Goal: Information Seeking & Learning: Learn about a topic

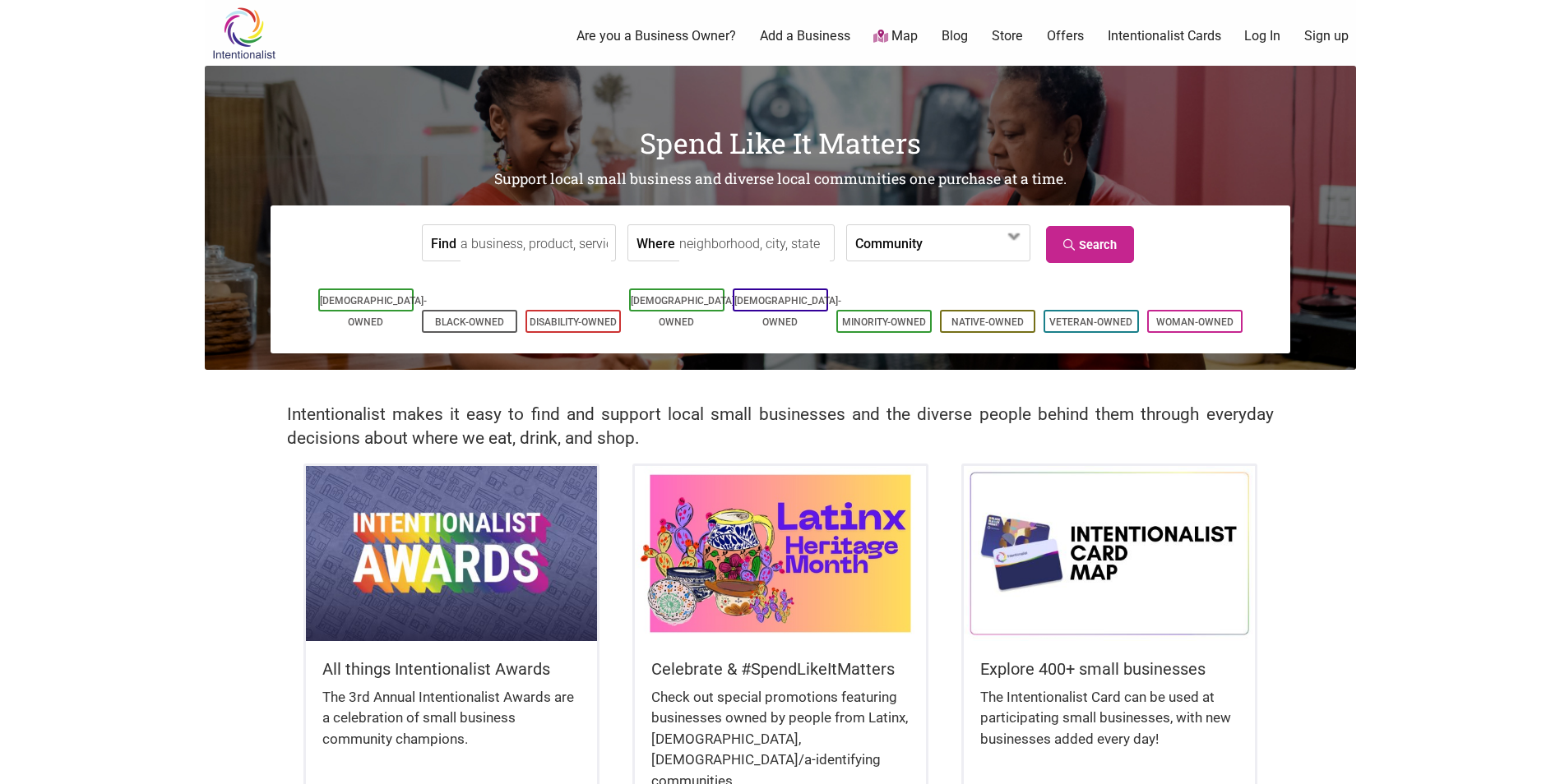
click at [698, 244] on input "Where" at bounding box center [754, 243] width 151 height 37
click at [943, 258] on span at bounding box center [975, 243] width 105 height 35
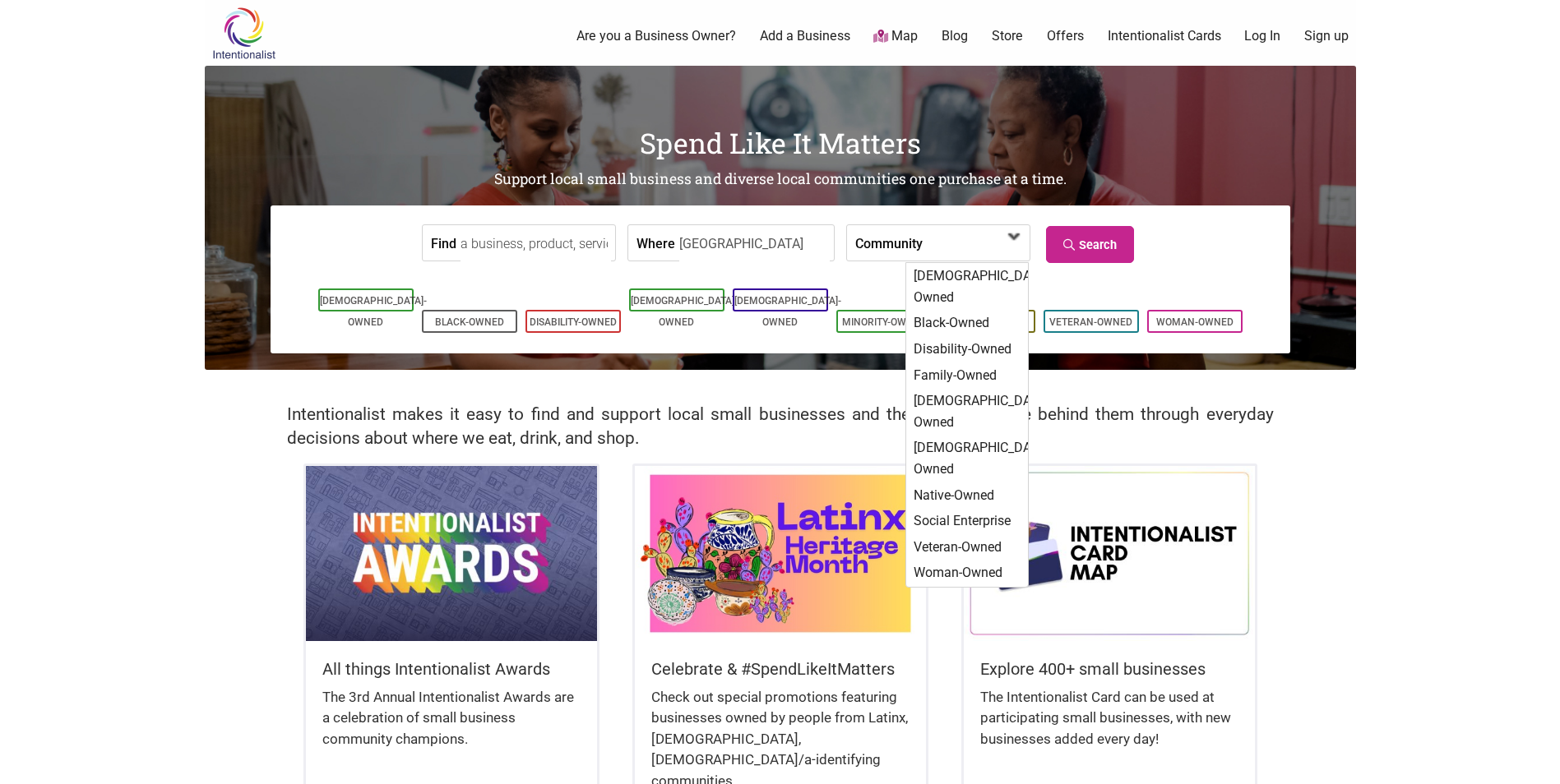
click at [942, 249] on span at bounding box center [969, 243] width 70 height 28
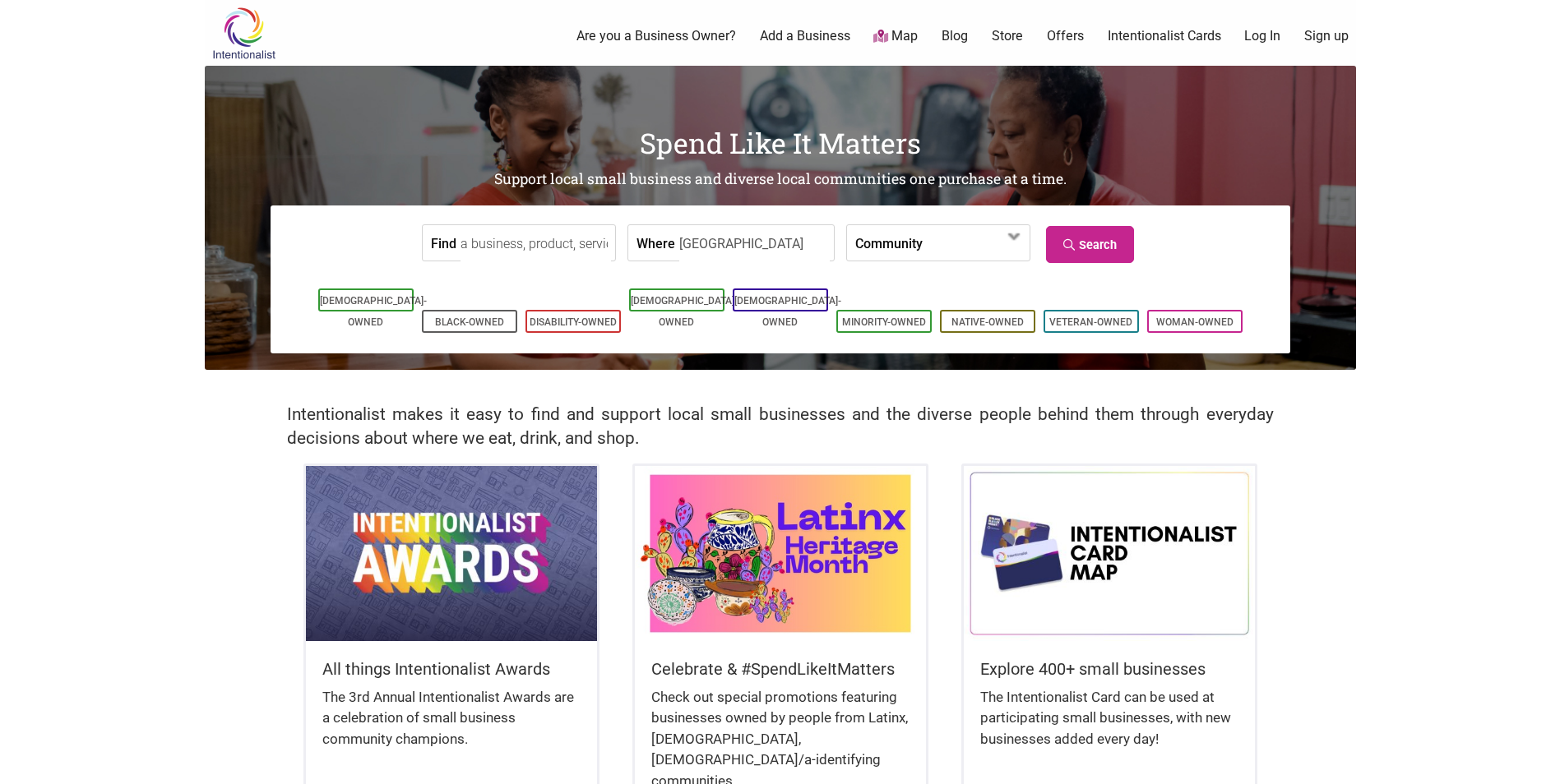
click at [717, 250] on input "[GEOGRAPHIC_DATA]" at bounding box center [754, 243] width 151 height 37
type input "[GEOGRAPHIC_DATA], [GEOGRAPHIC_DATA]"
click at [1083, 245] on link "Search" at bounding box center [1090, 244] width 88 height 37
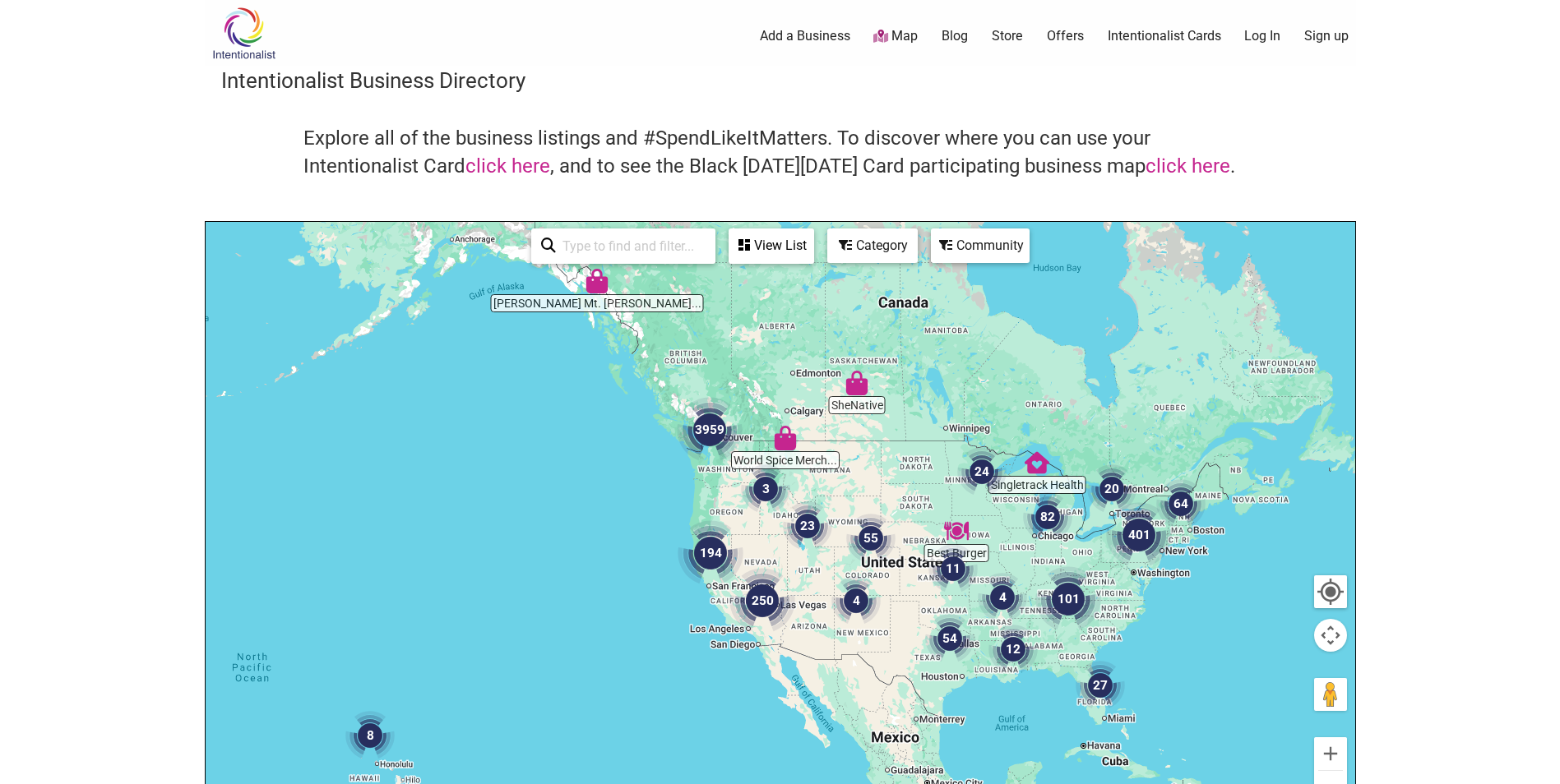
click at [865, 257] on div "Category" at bounding box center [872, 245] width 87 height 31
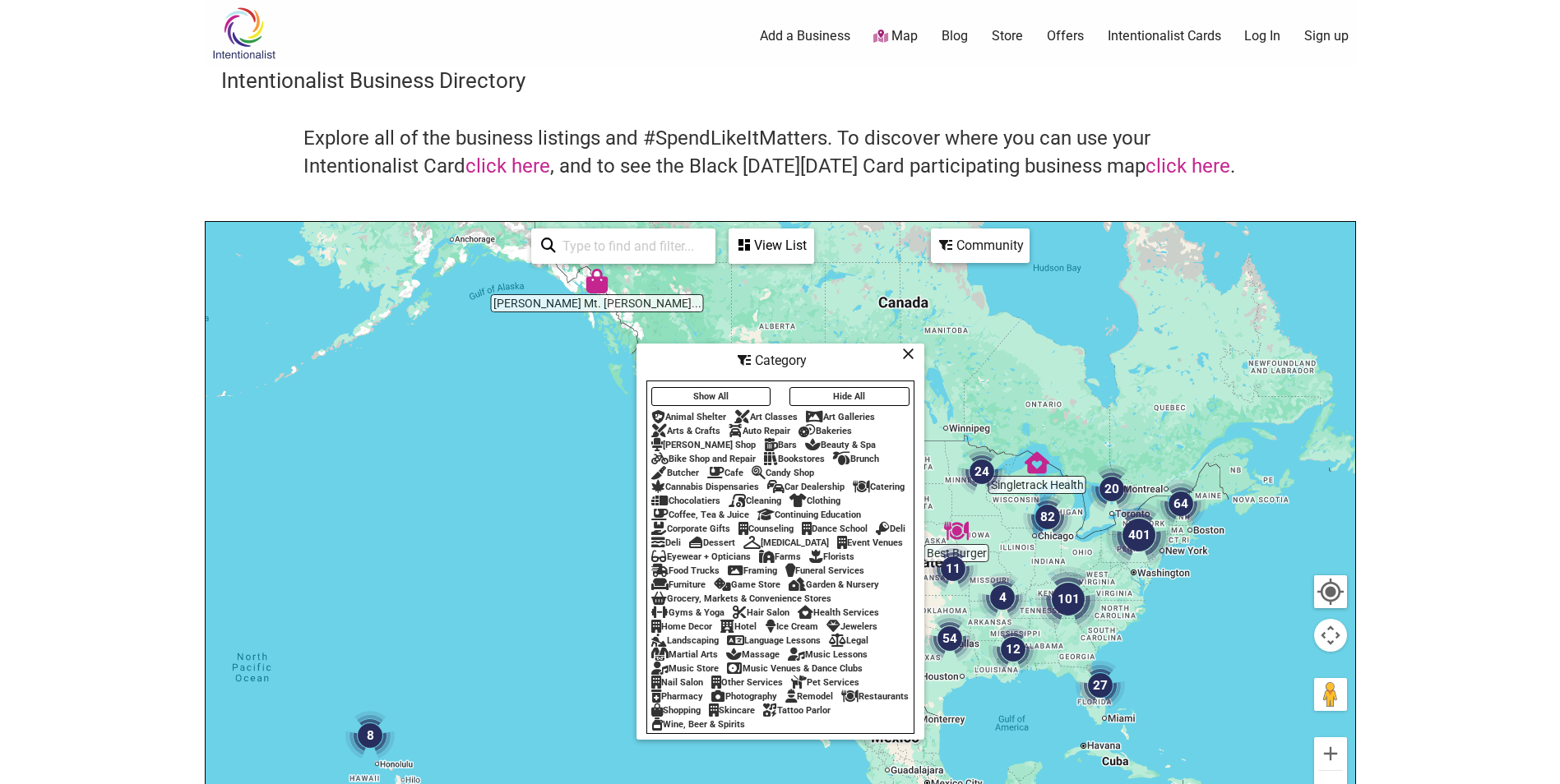
click at [841, 702] on div "Restaurants" at bounding box center [875, 696] width 68 height 11
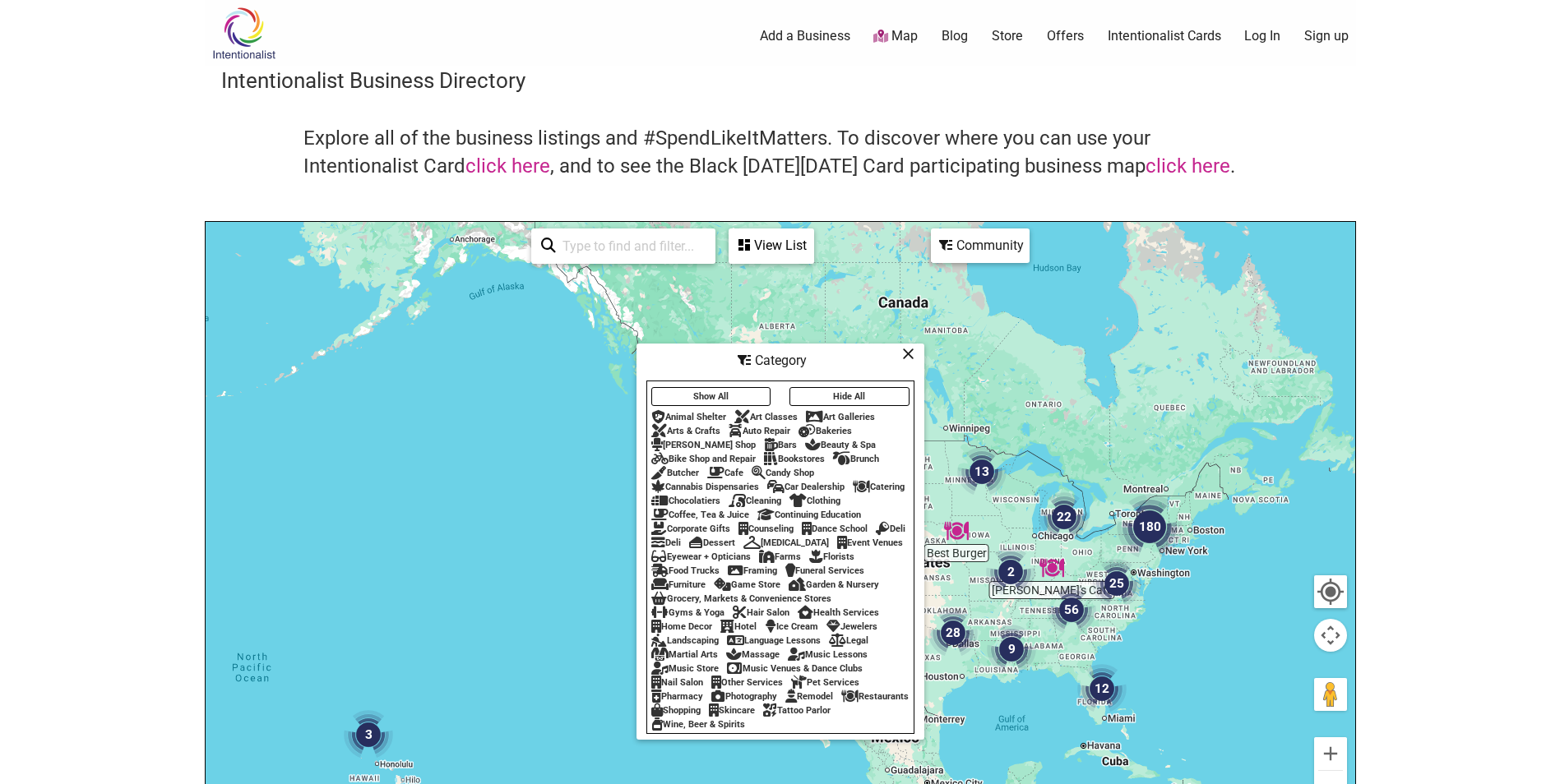
click at [841, 702] on div "Restaurants" at bounding box center [875, 696] width 68 height 11
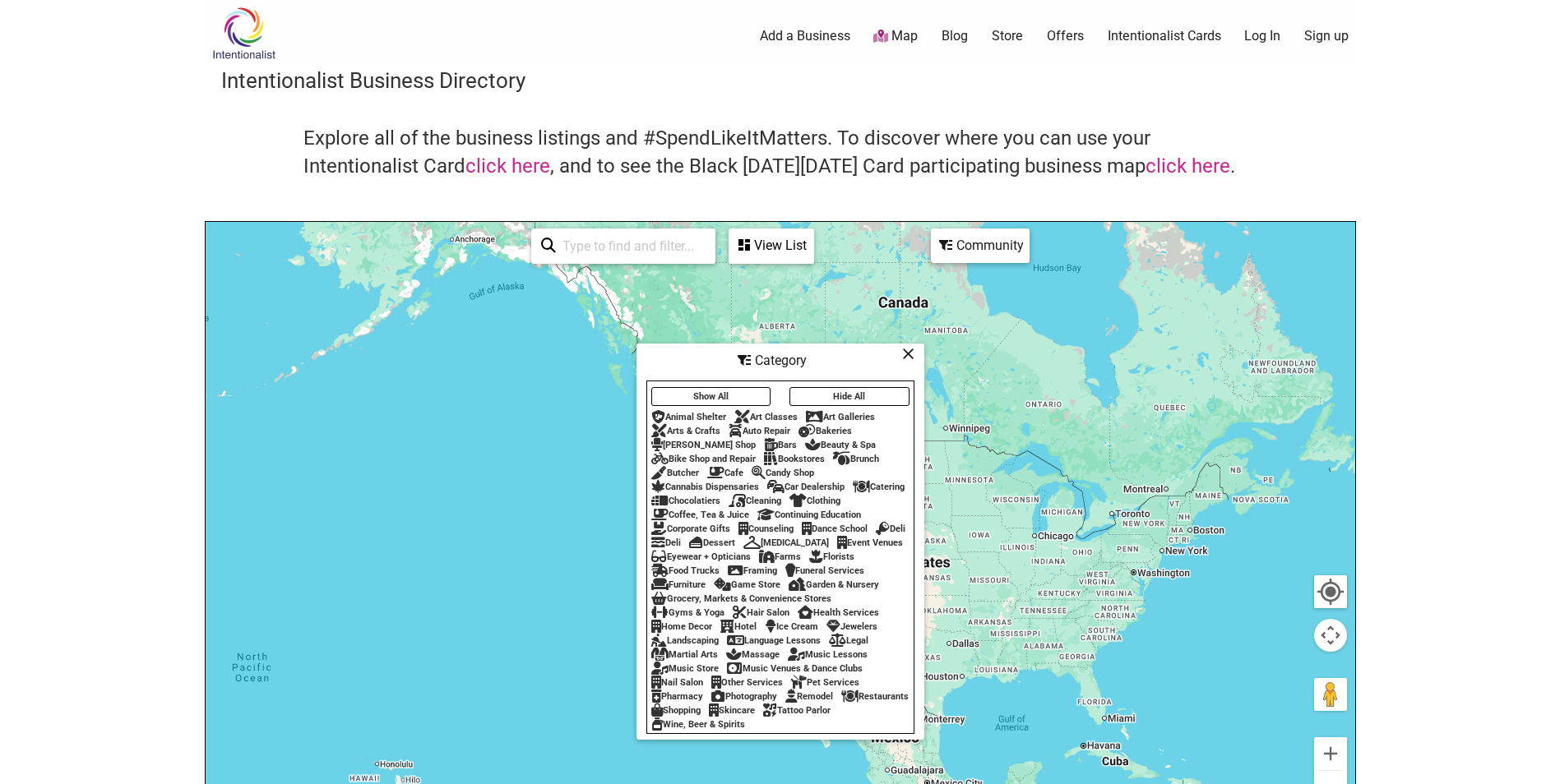
click at [841, 702] on div "Restaurants" at bounding box center [875, 696] width 68 height 11
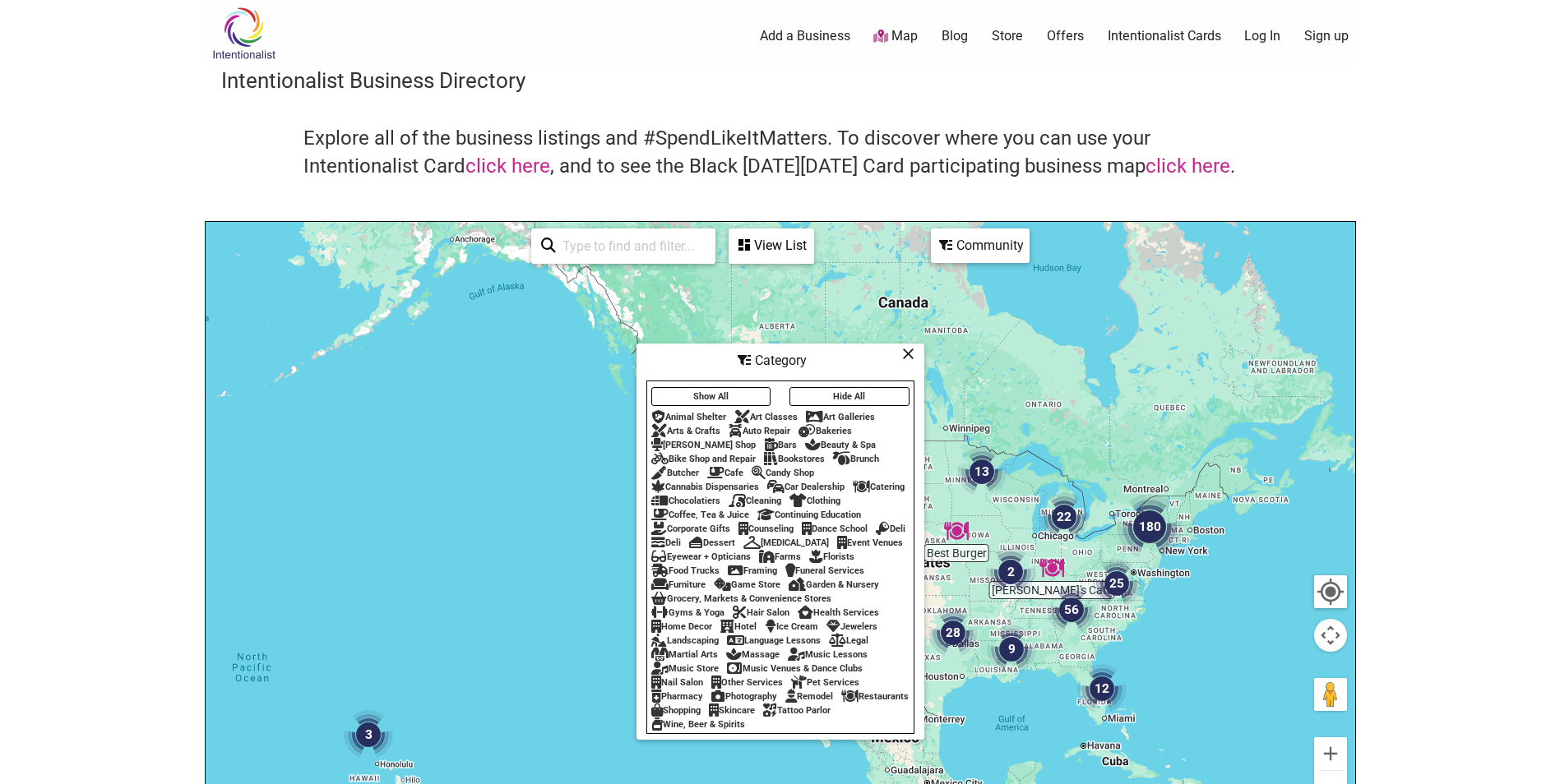
click at [841, 702] on div "Restaurants" at bounding box center [875, 696] width 68 height 11
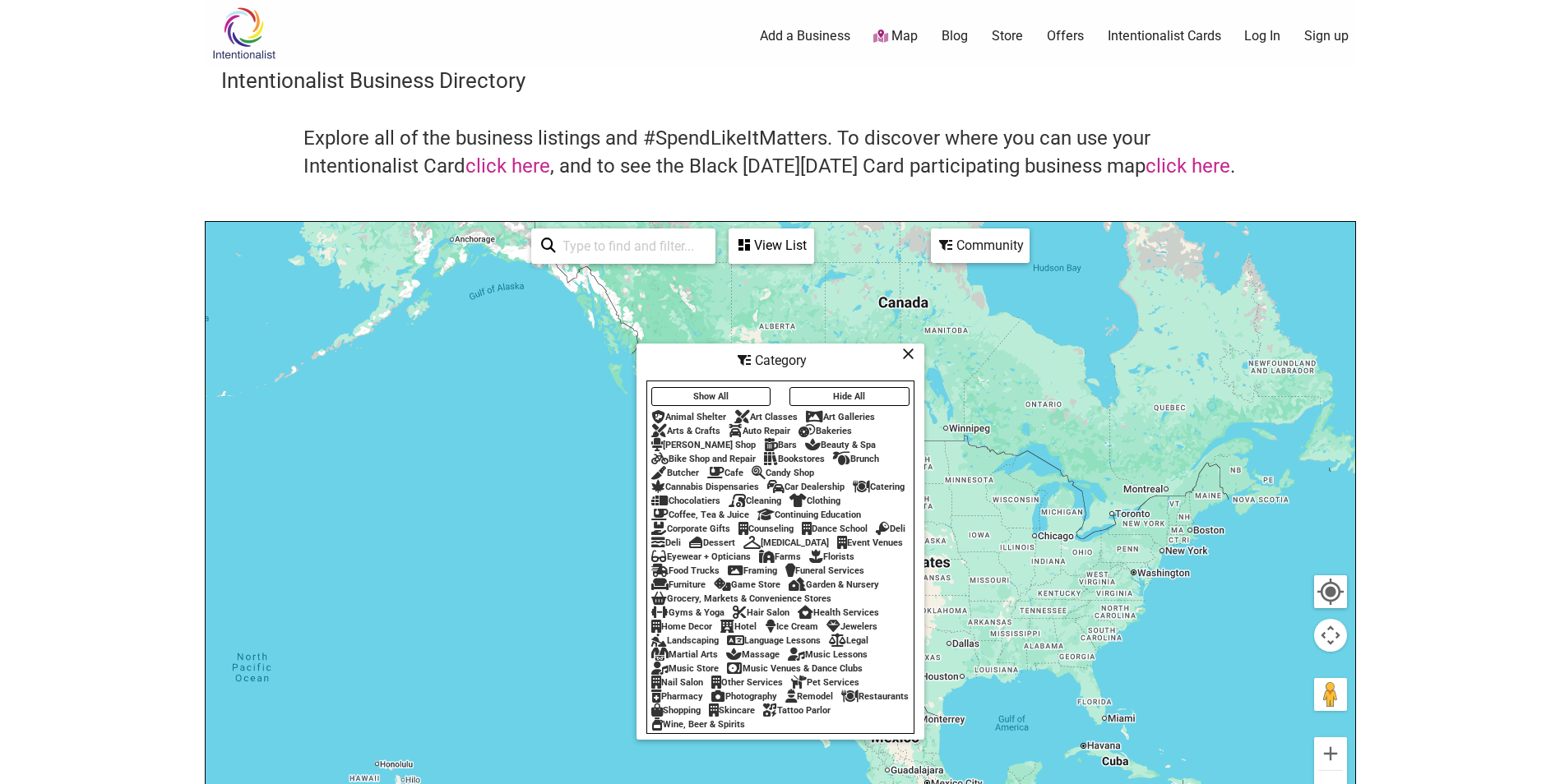
click at [909, 353] on icon at bounding box center [908, 353] width 13 height 1
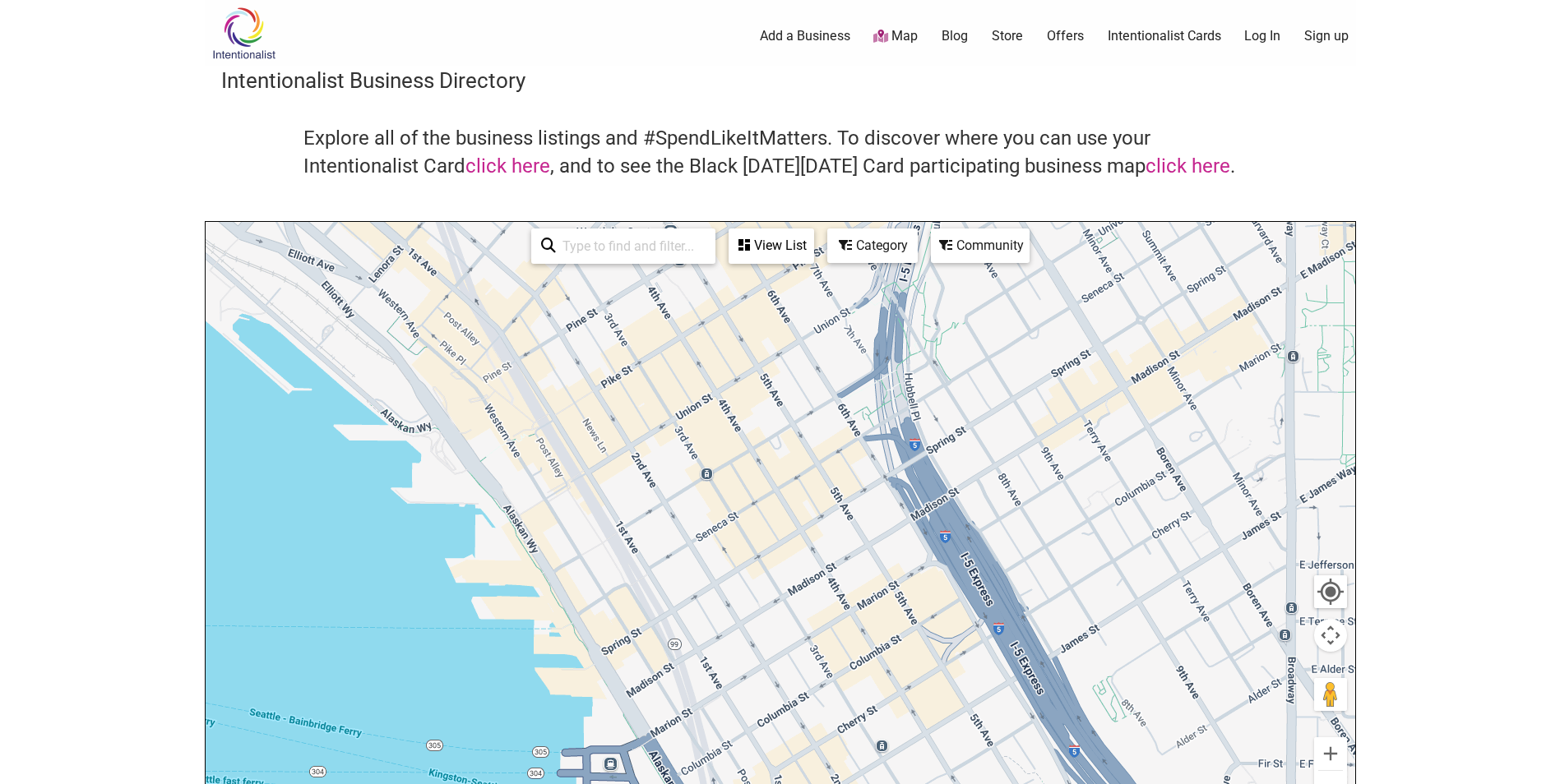
drag, startPoint x: 801, startPoint y: 504, endPoint x: 818, endPoint y: 554, distance: 52.8
click at [818, 554] on div at bounding box center [780, 541] width 1149 height 639
click at [851, 248] on icon at bounding box center [845, 245] width 13 height 13
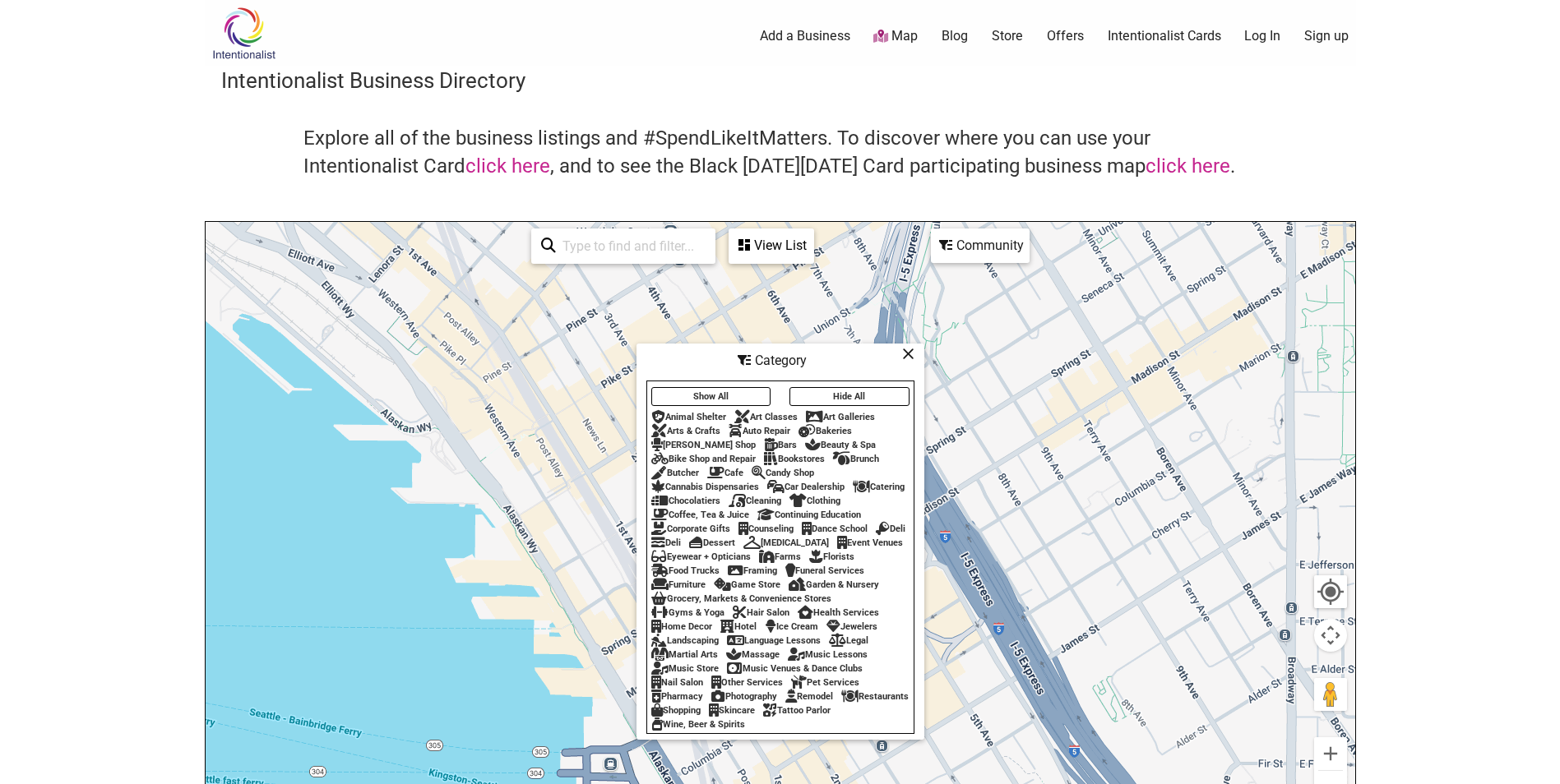
click at [841, 702] on div "Restaurants" at bounding box center [875, 696] width 68 height 11
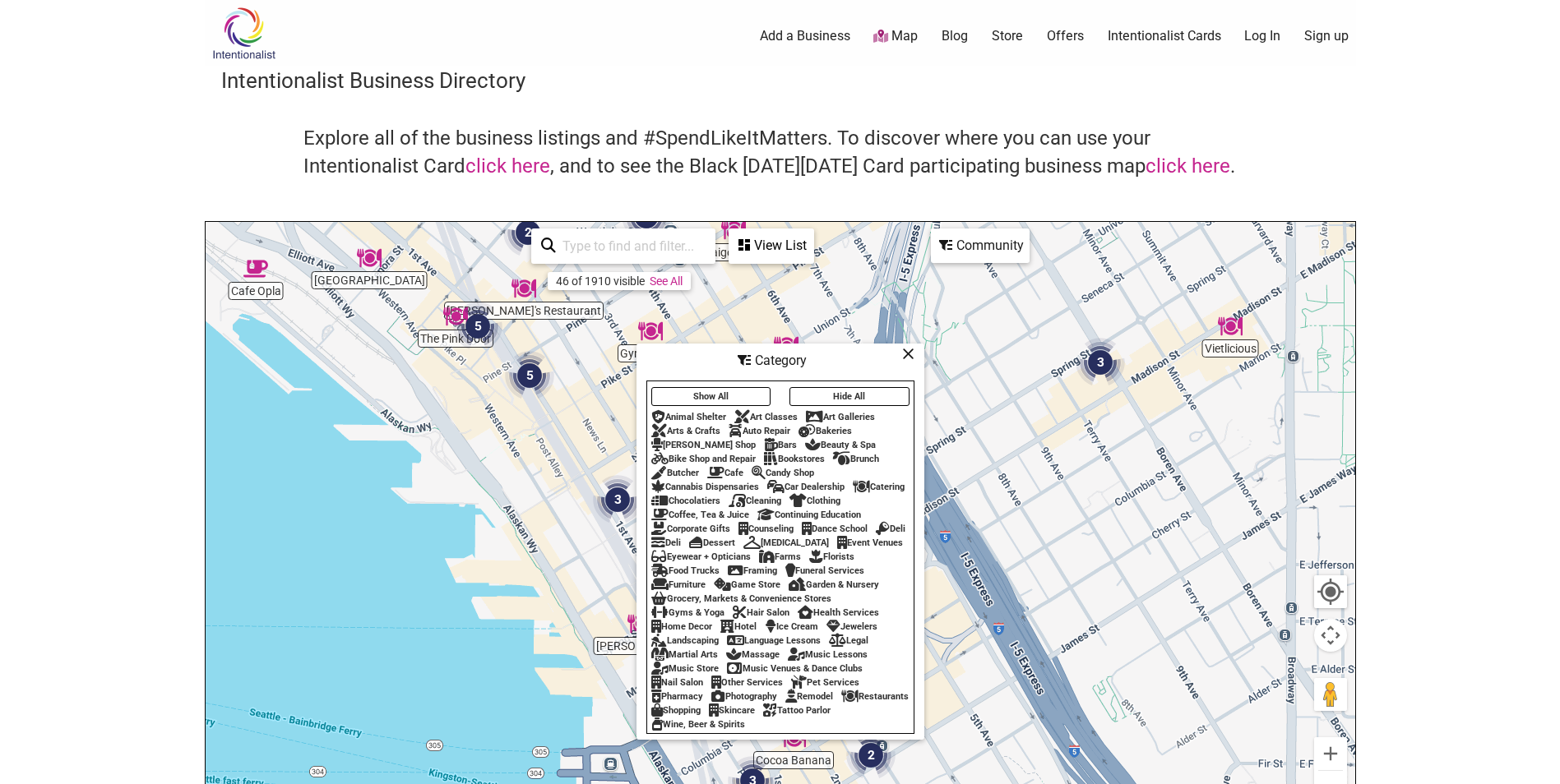
click at [909, 353] on icon at bounding box center [908, 353] width 13 height 1
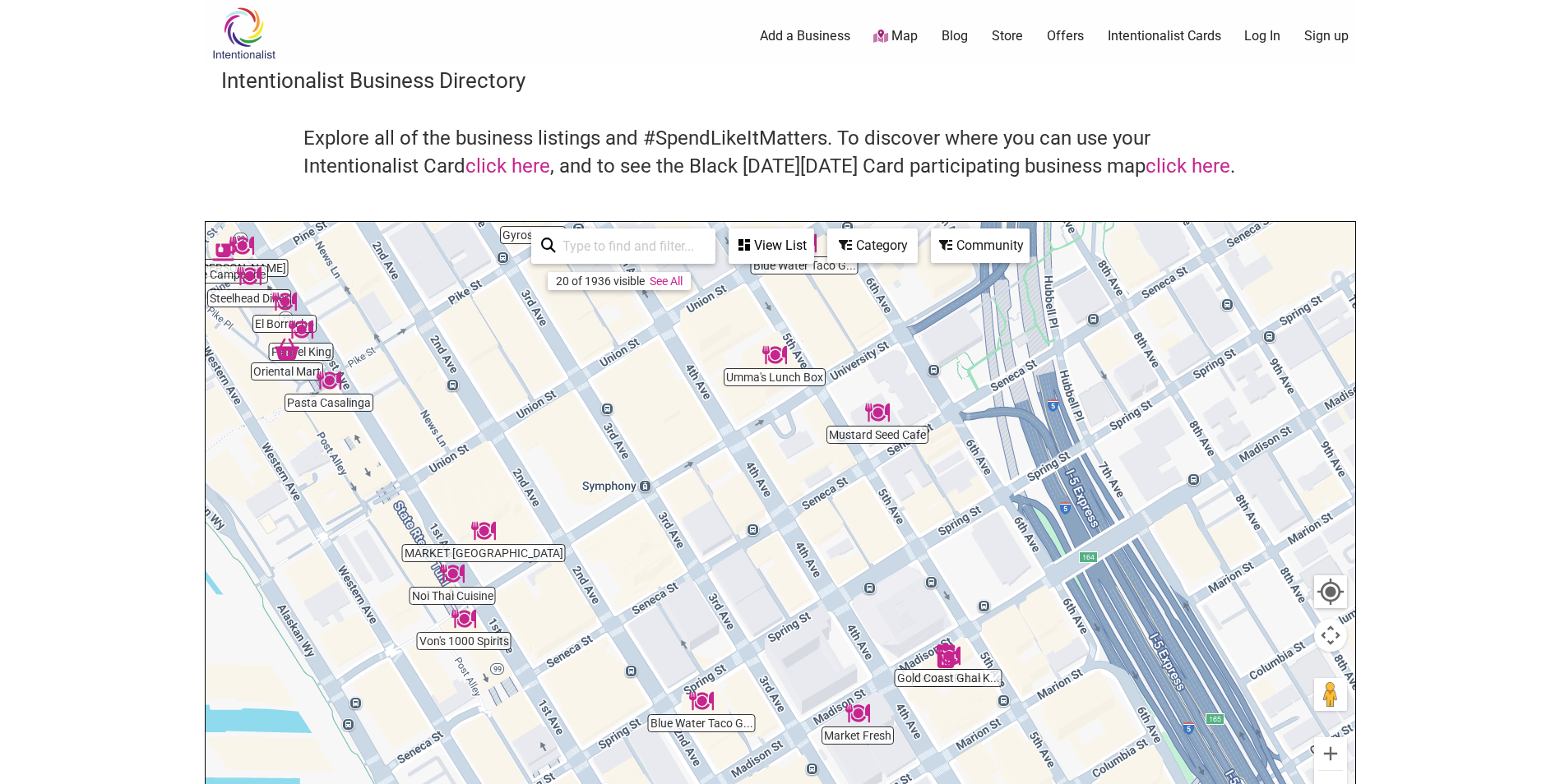
click at [776, 357] on img "Umma's Lunch Box" at bounding box center [774, 355] width 24 height 24
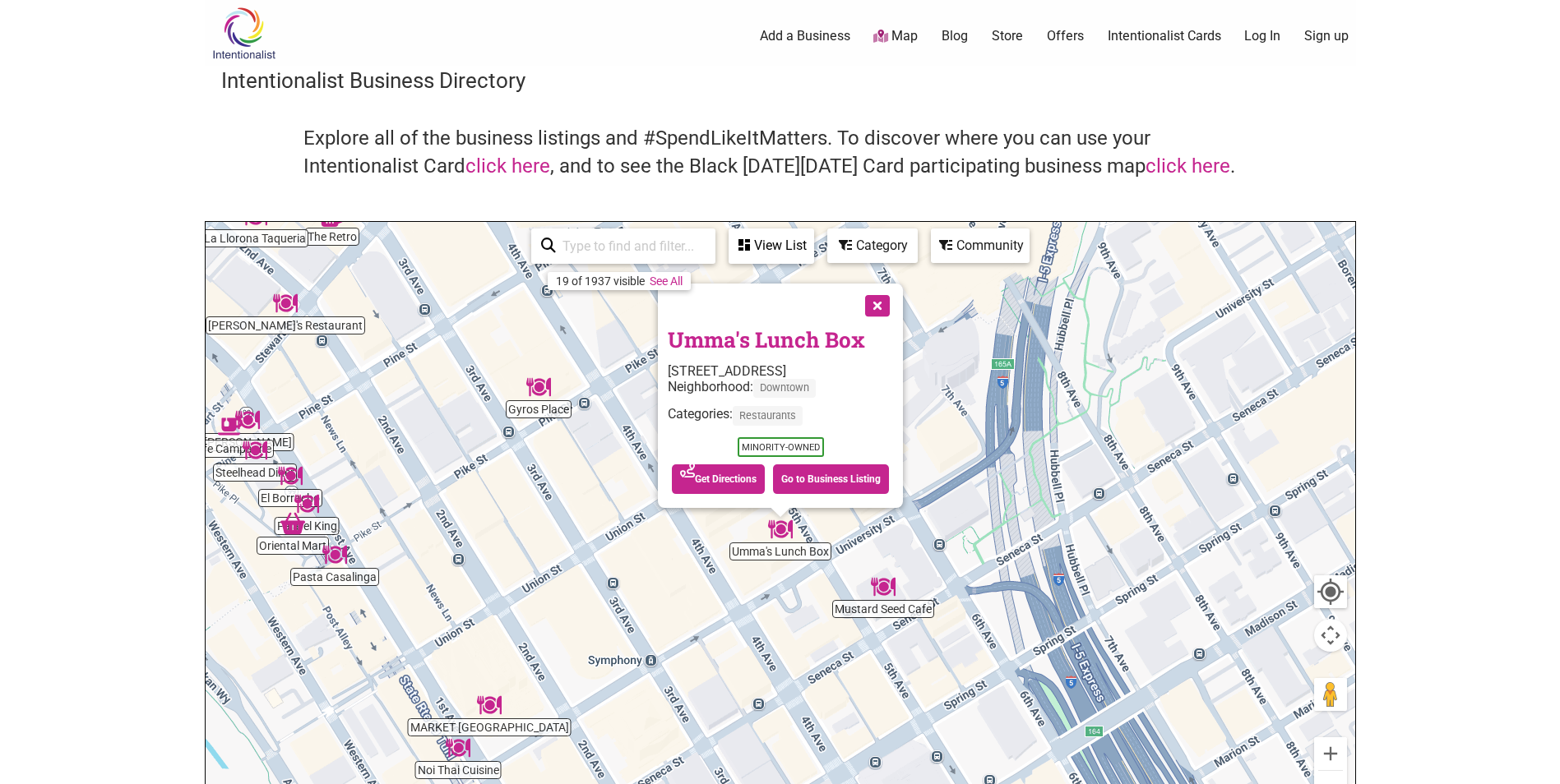
click at [876, 307] on button "Close" at bounding box center [875, 304] width 41 height 41
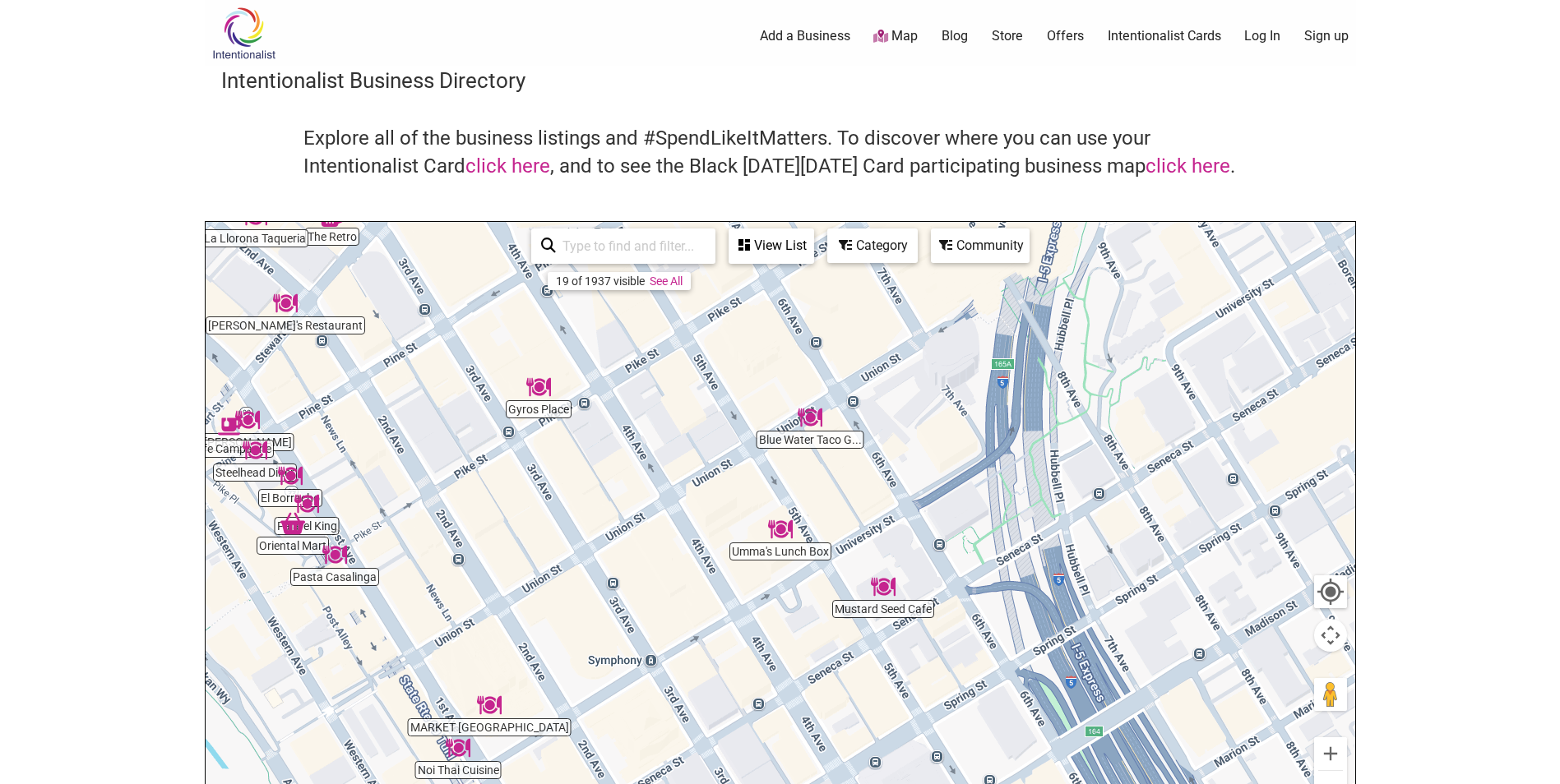
click at [885, 588] on img "Mustard Seed Cafe" at bounding box center [882, 587] width 24 height 24
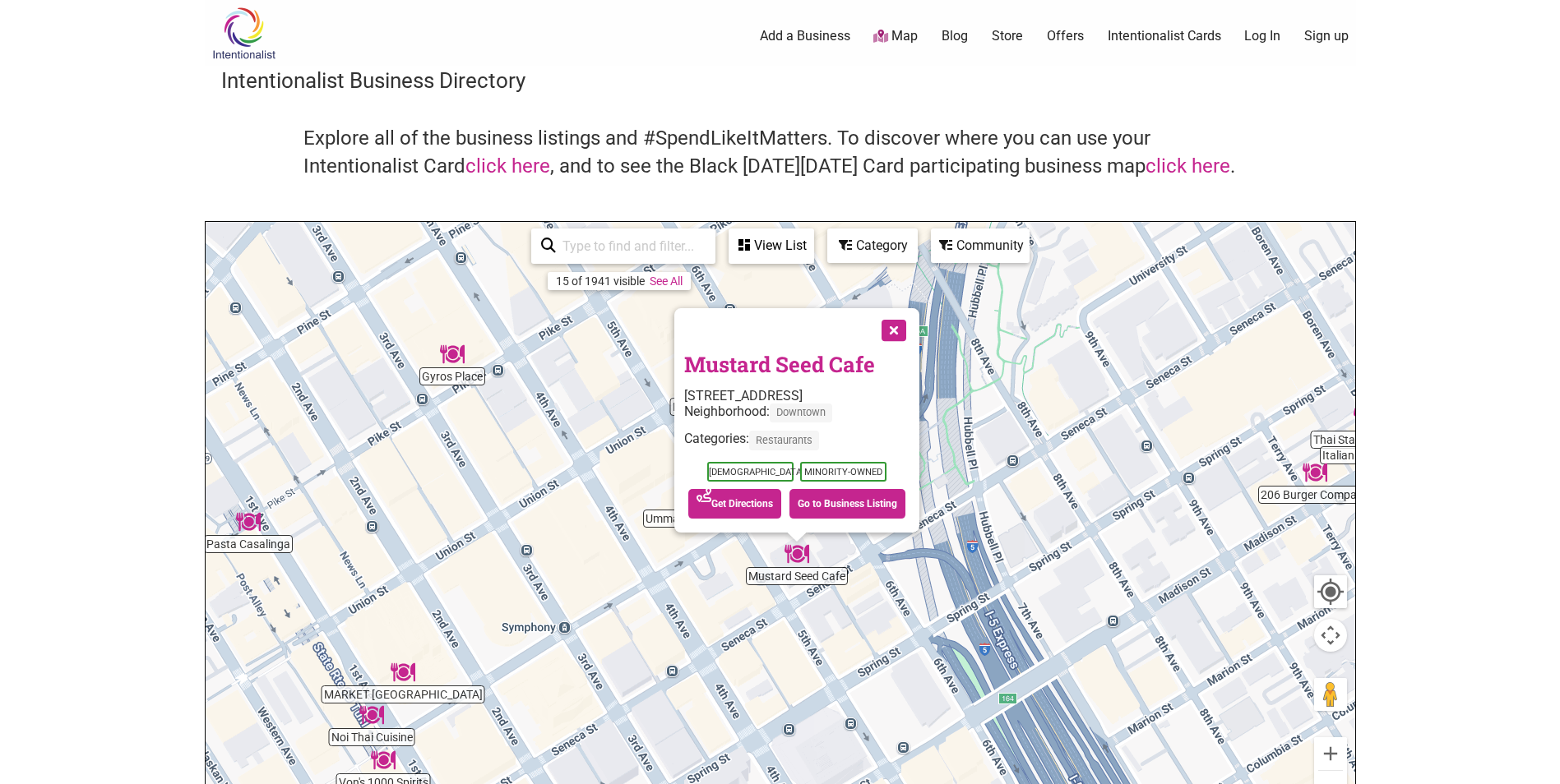
drag, startPoint x: 860, startPoint y: 566, endPoint x: 924, endPoint y: 620, distance: 83.7
click at [924, 620] on div "To navigate, press the arrow keys. Mustard Seed Cafe 1200 5th Ave, Seattle, WA …" at bounding box center [780, 541] width 1149 height 639
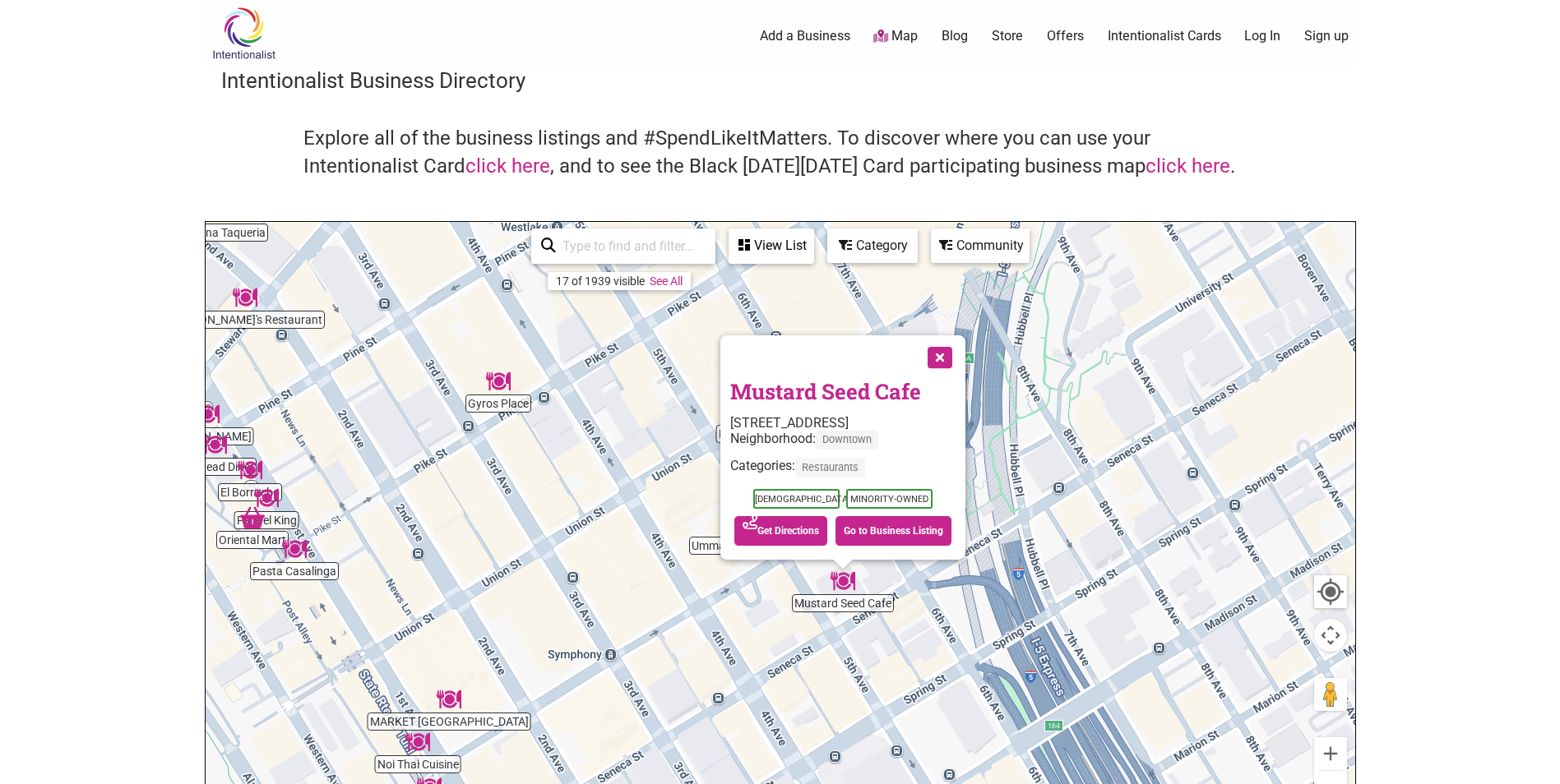
click at [947, 351] on button "Close" at bounding box center [937, 356] width 41 height 41
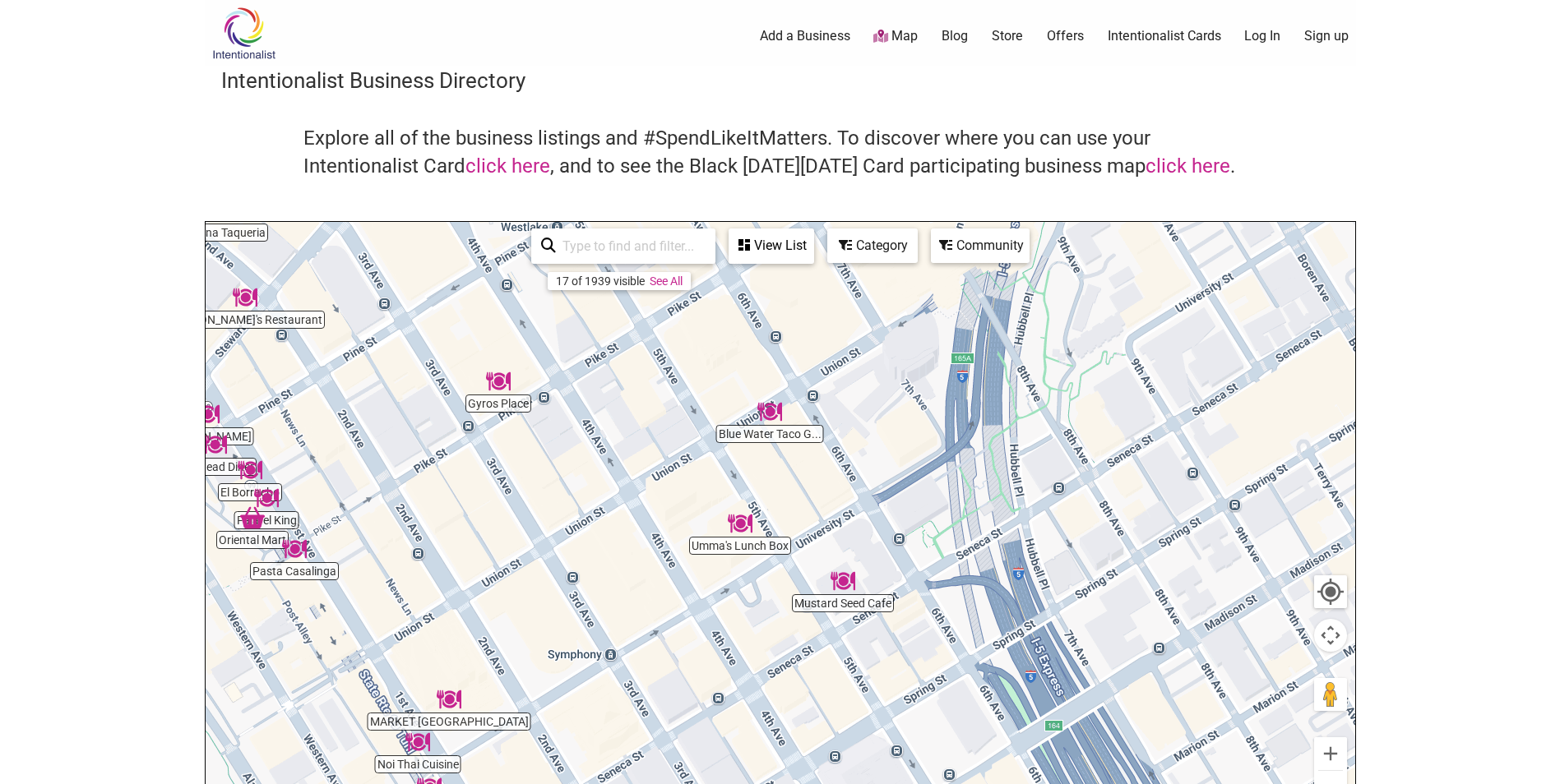
click at [741, 525] on img "Umma's Lunch Box" at bounding box center [739, 523] width 24 height 24
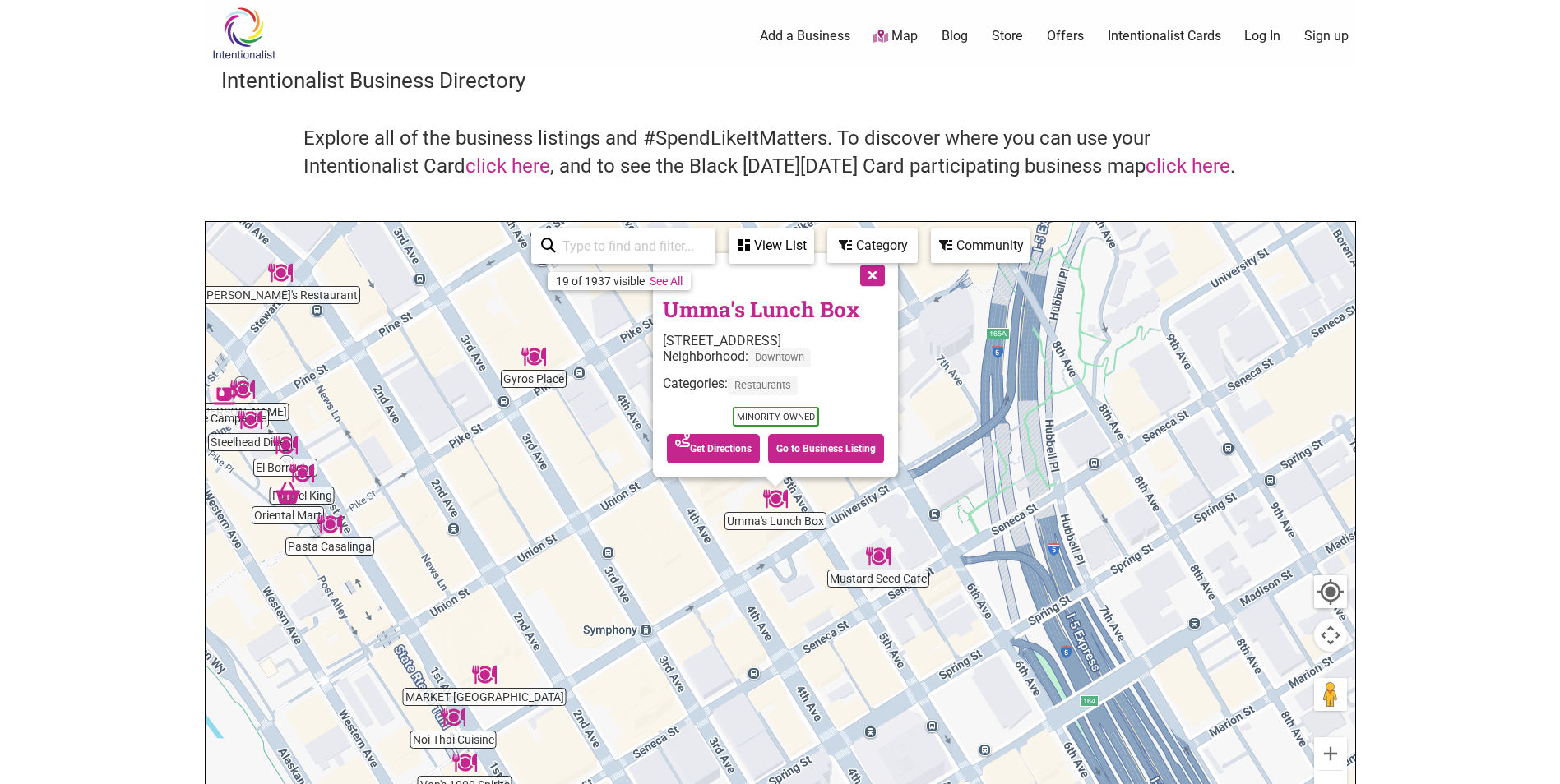
drag, startPoint x: 609, startPoint y: 521, endPoint x: 604, endPoint y: 489, distance: 32.4
click at [604, 489] on div "To navigate, press the arrow keys. Umma's Lunch Box 1301 5th Ave, Seattle, WA 9…" at bounding box center [780, 541] width 1149 height 639
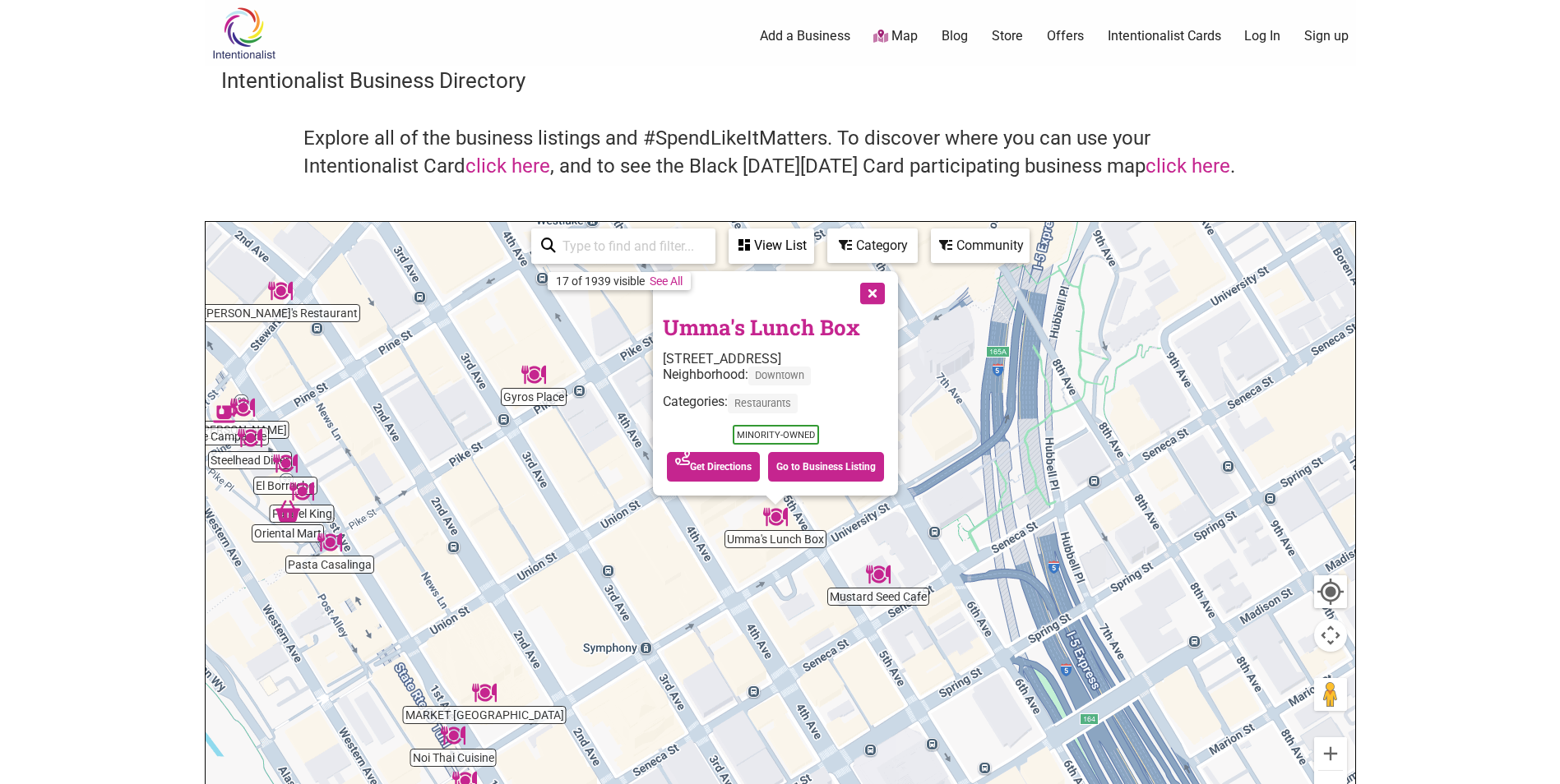
click at [609, 633] on div "To navigate, press the arrow keys. Umma's Lunch Box 1301 5th Ave, Seattle, WA 9…" at bounding box center [780, 541] width 1149 height 639
click at [870, 289] on button "Close" at bounding box center [870, 291] width 41 height 41
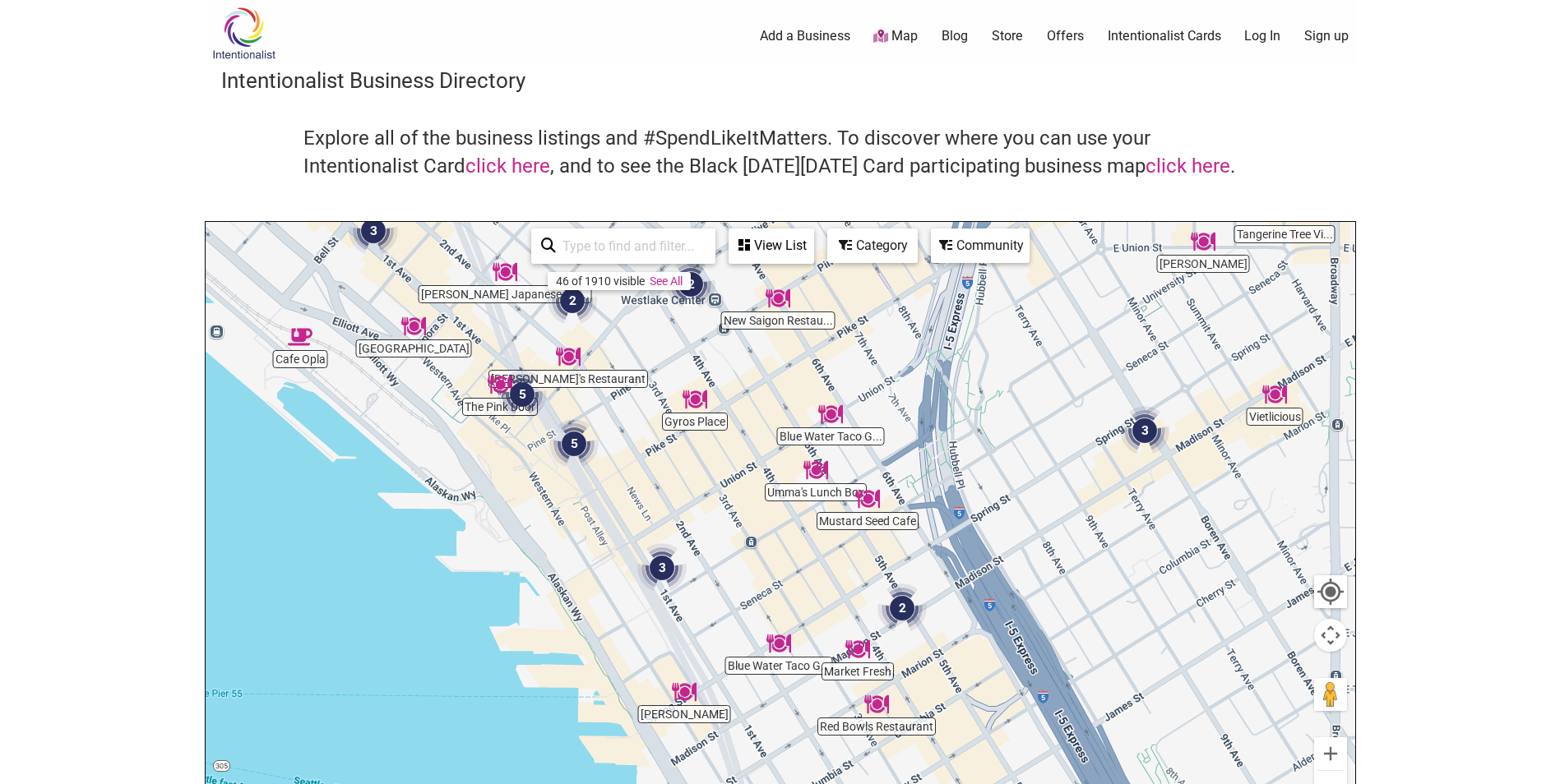
click at [705, 402] on img "Gyros Place" at bounding box center [694, 399] width 24 height 24
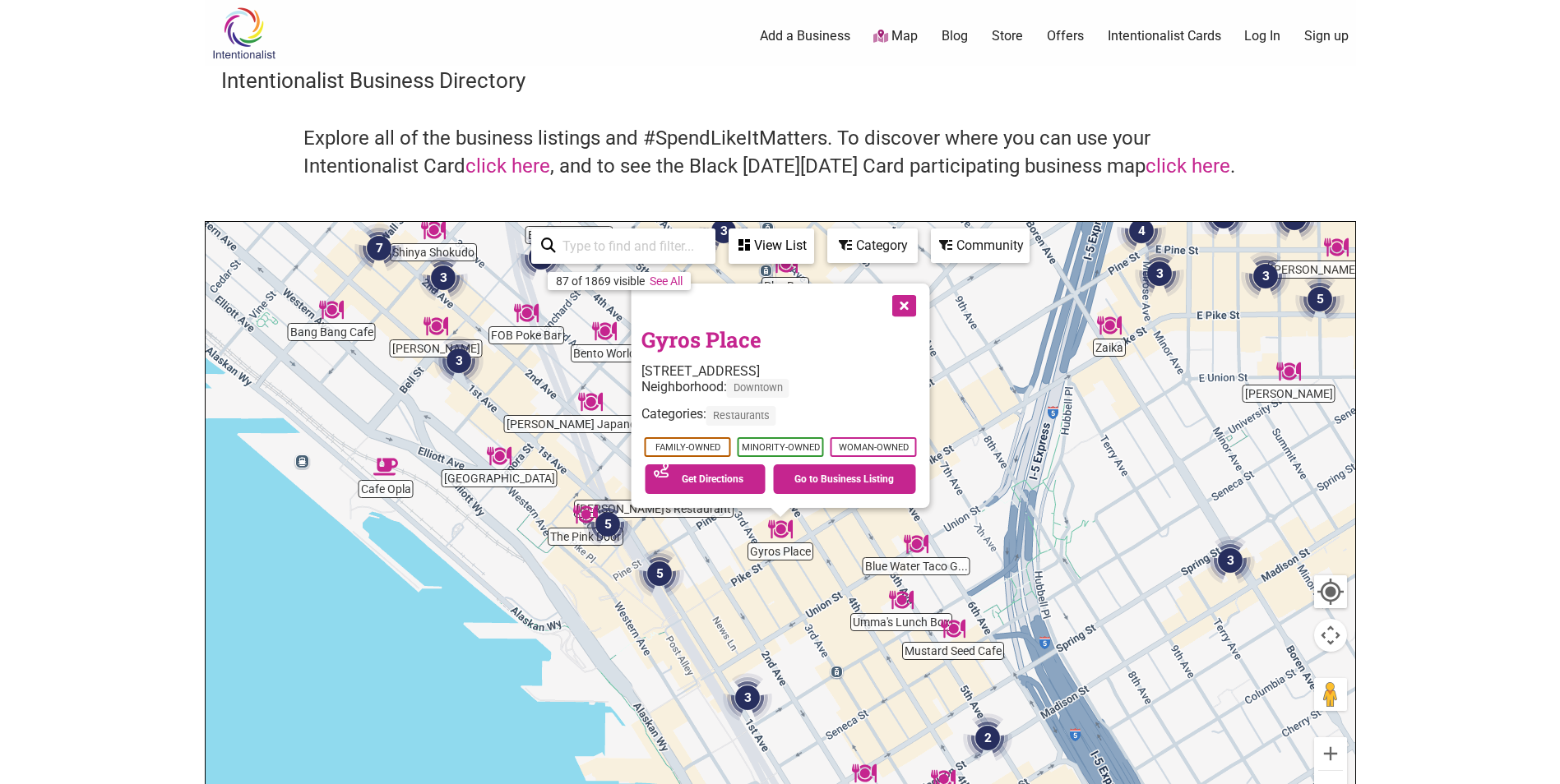
click at [908, 302] on button "Close" at bounding box center [901, 304] width 41 height 41
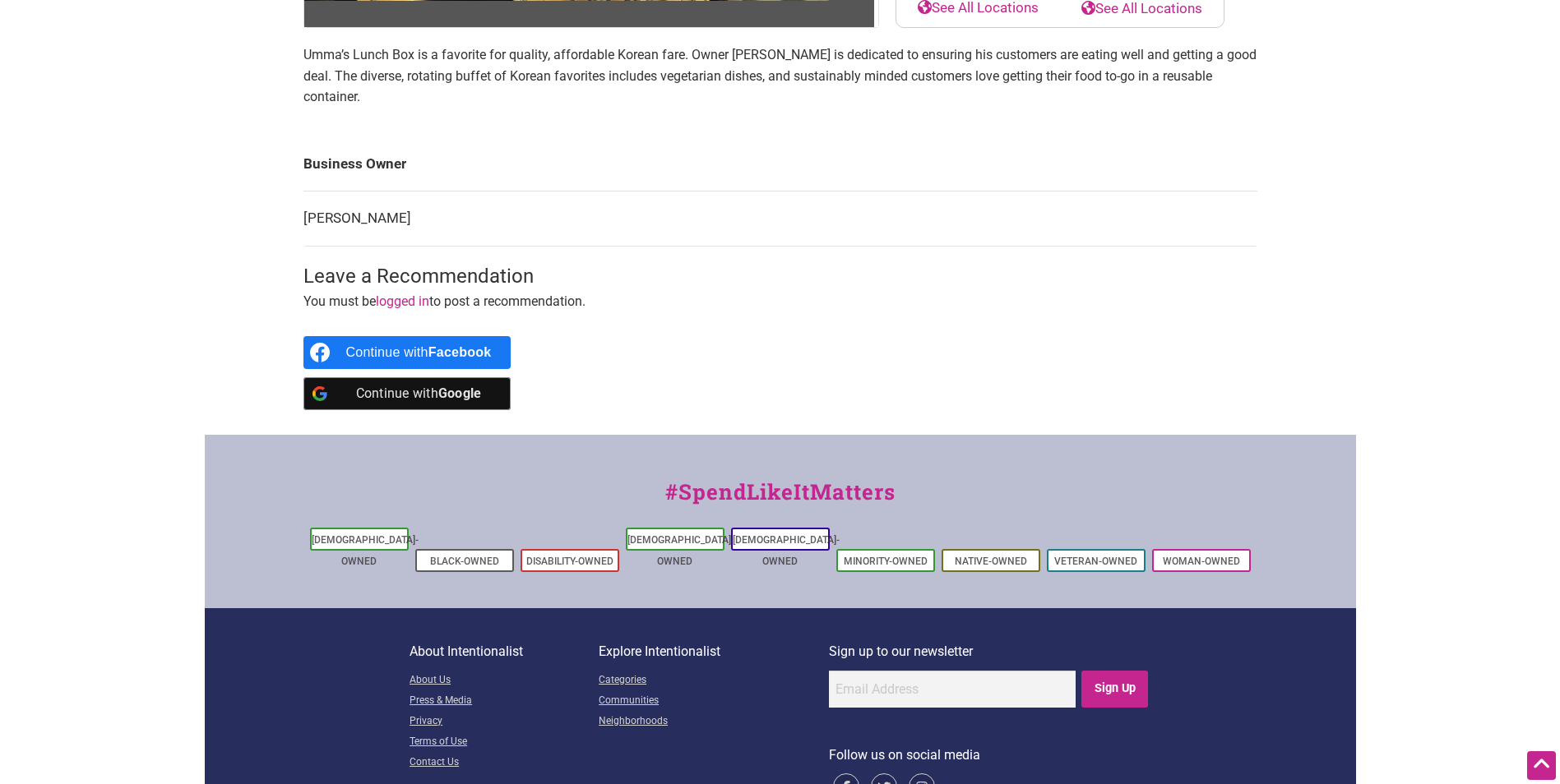
scroll to position [541, 0]
